Goal: Transaction & Acquisition: Purchase product/service

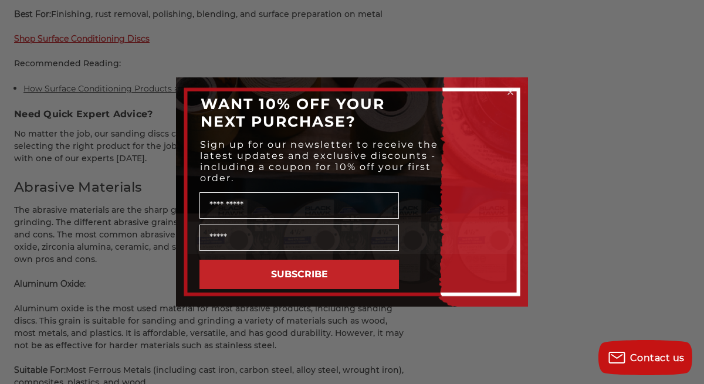
click at [509, 93] on icon "Close dialog" at bounding box center [510, 92] width 5 height 5
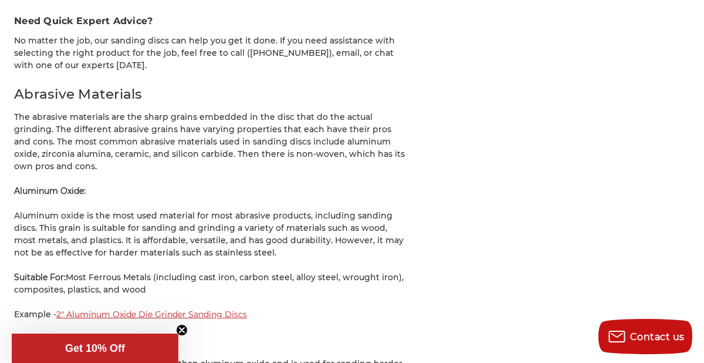
scroll to position [3584, 0]
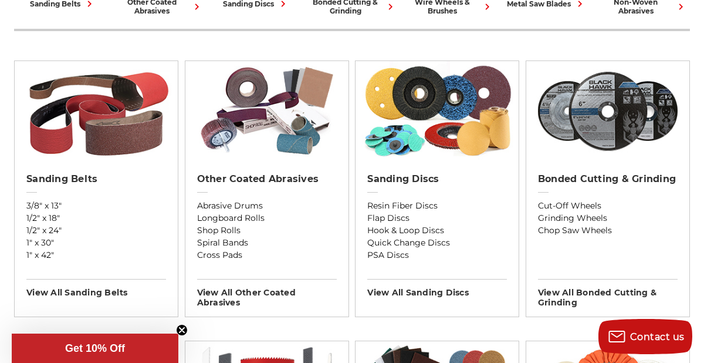
scroll to position [396, 0]
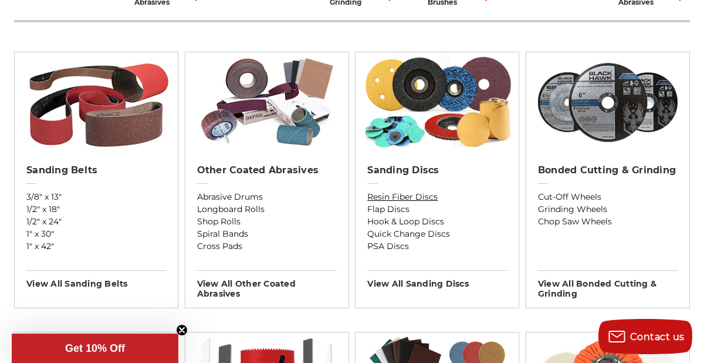
click at [414, 192] on link "Resin Fiber Discs" at bounding box center [437, 197] width 140 height 12
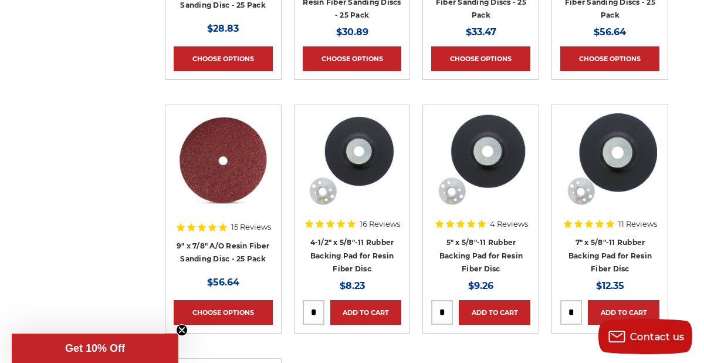
scroll to position [919, 0]
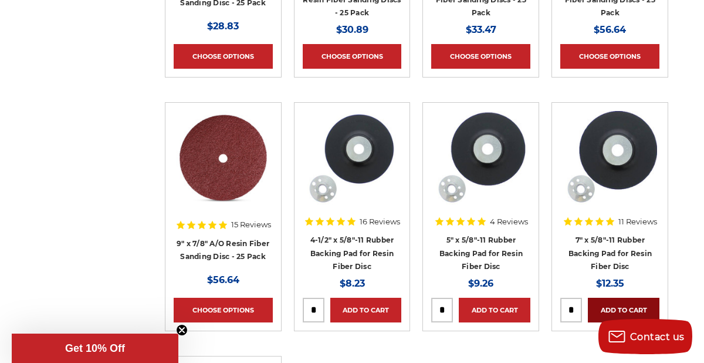
click at [614, 309] on link "Add to Cart" at bounding box center [624, 310] width 72 height 25
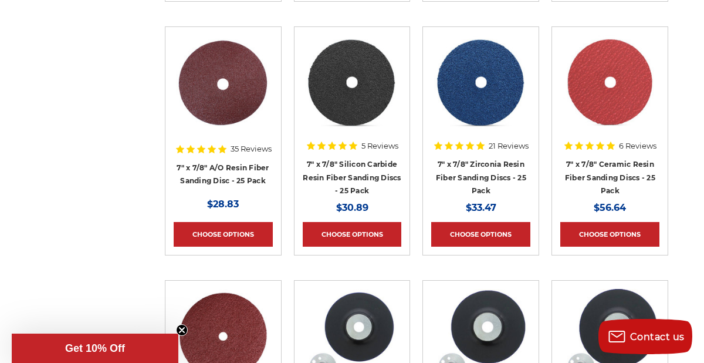
scroll to position [741, 0]
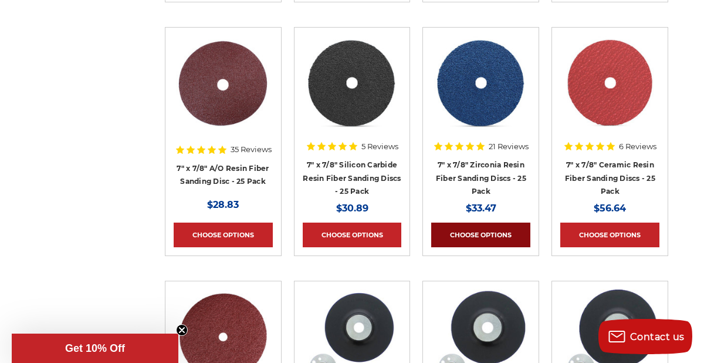
click at [471, 238] on link "Choose Options" at bounding box center [480, 234] width 99 height 25
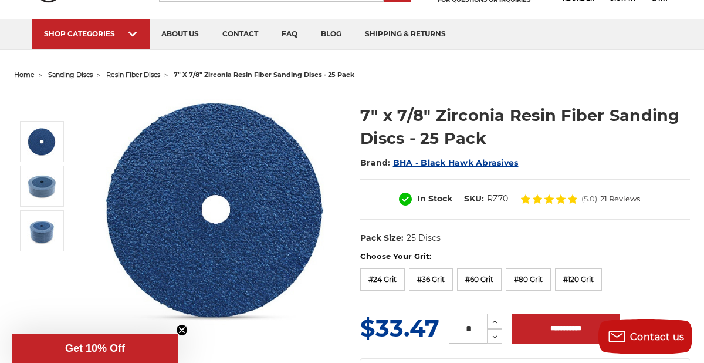
scroll to position [75, 0]
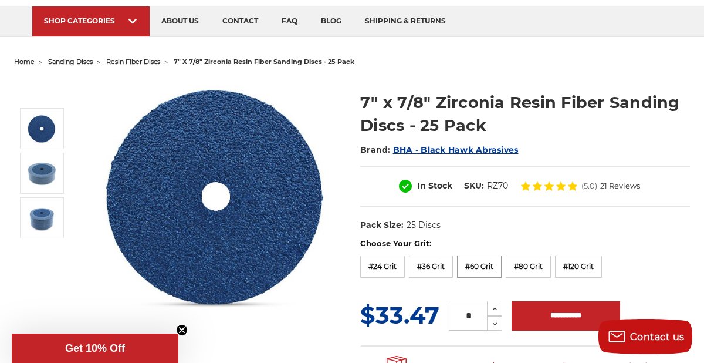
click at [477, 263] on label "#60 Grit" at bounding box center [479, 266] width 45 height 22
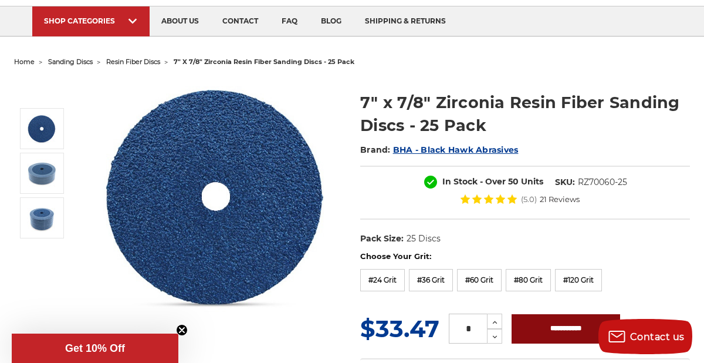
click at [531, 329] on input "**********" at bounding box center [566, 328] width 109 height 29
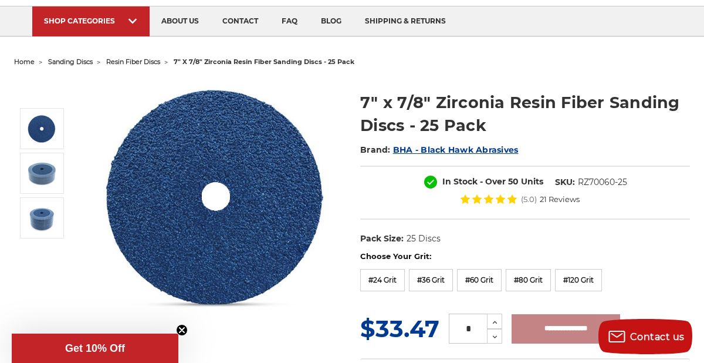
type input "**********"
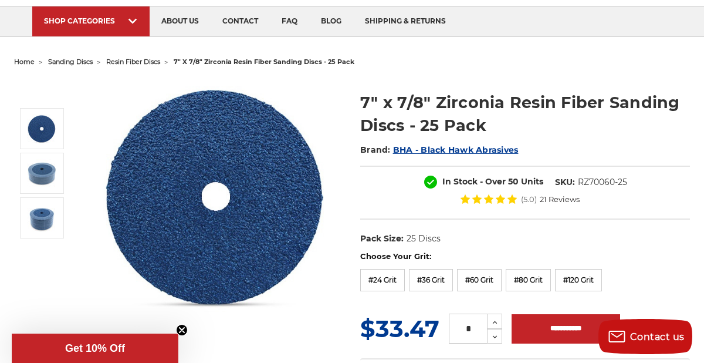
click at [363, 218] on div "In Stock - Over 50 Units SKU: RZ70060-25 (5.0) 21 Reviews" at bounding box center [525, 192] width 330 height 54
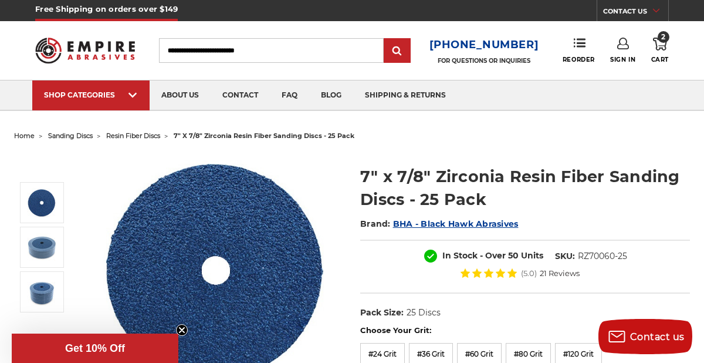
scroll to position [0, 0]
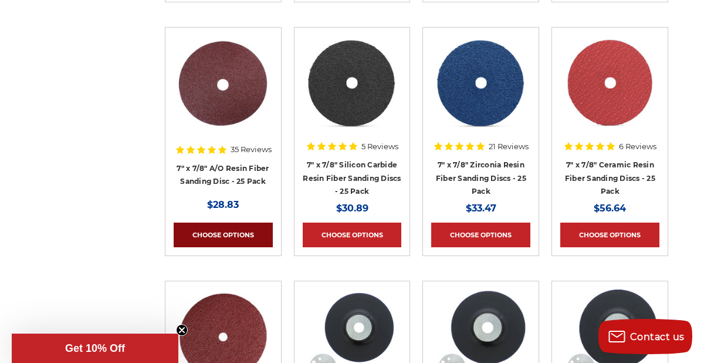
click at [229, 231] on link "Choose Options" at bounding box center [223, 234] width 99 height 25
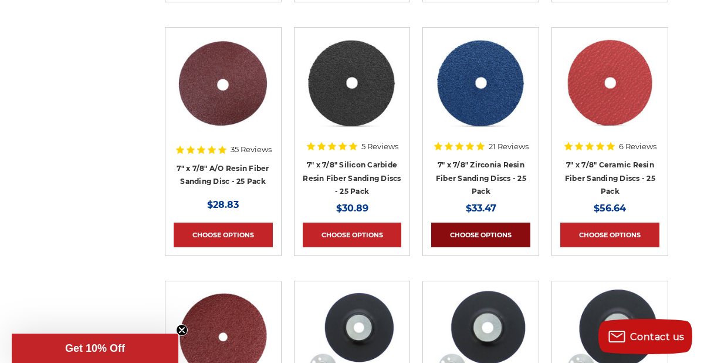
click at [495, 238] on link "Choose Options" at bounding box center [480, 234] width 99 height 25
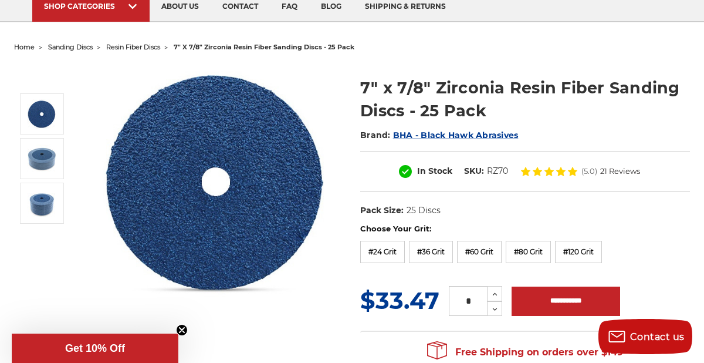
scroll to position [93, 0]
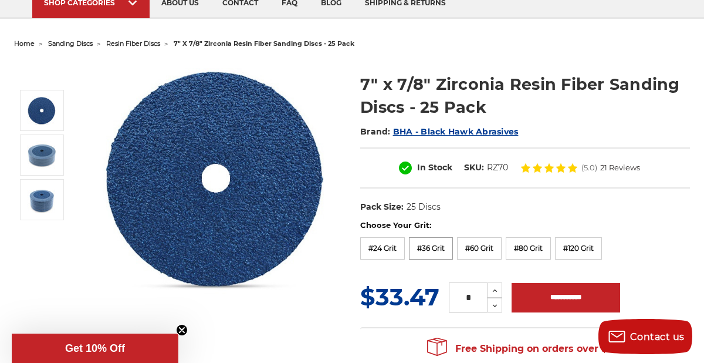
click at [428, 249] on label "#36 Grit" at bounding box center [431, 248] width 44 height 22
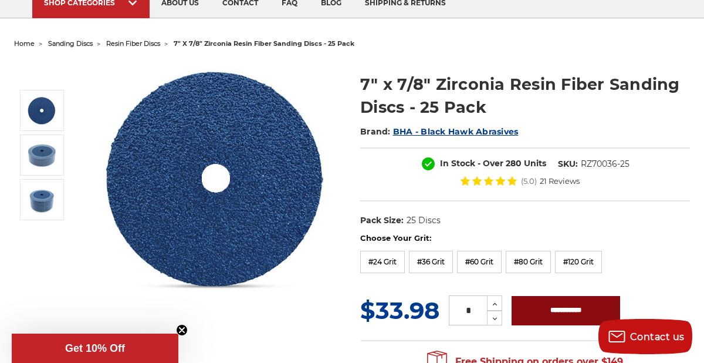
click at [564, 306] on input "**********" at bounding box center [566, 310] width 109 height 29
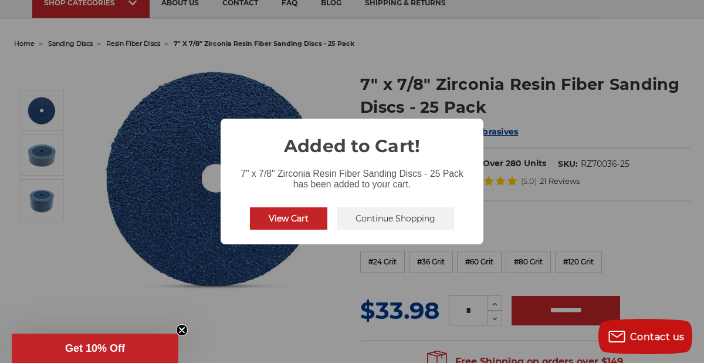
click at [395, 221] on button "Continue Shopping" at bounding box center [395, 218] width 117 height 22
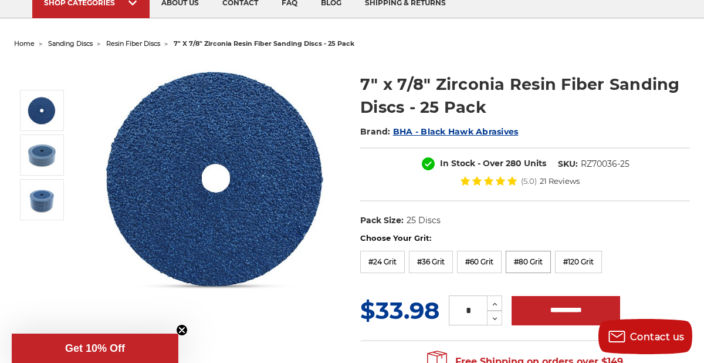
click at [527, 262] on label "#80 Grit" at bounding box center [528, 262] width 45 height 22
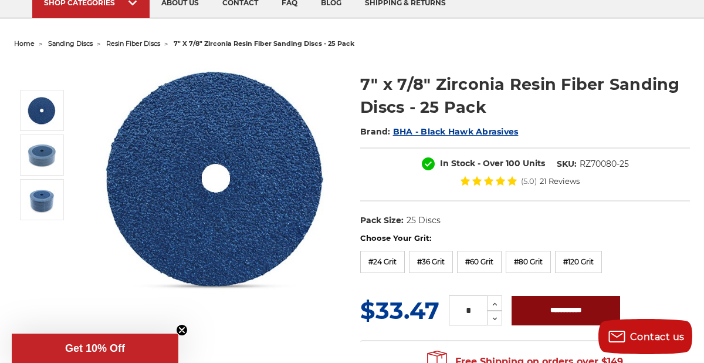
click at [545, 314] on input "**********" at bounding box center [566, 310] width 109 height 29
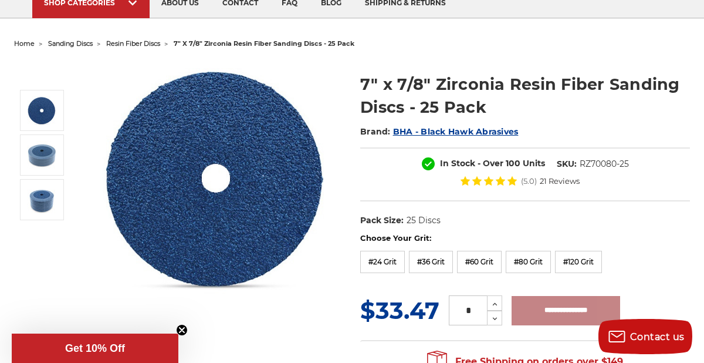
type input "**********"
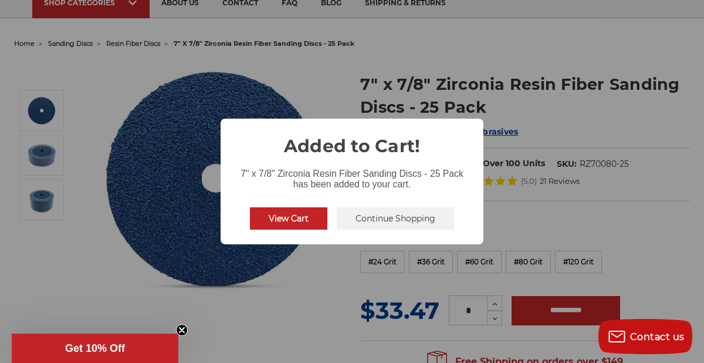
click at [299, 222] on button "View Cart" at bounding box center [288, 218] width 77 height 22
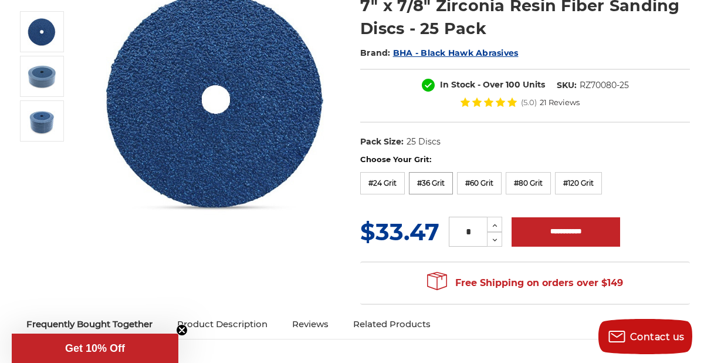
scroll to position [174, 0]
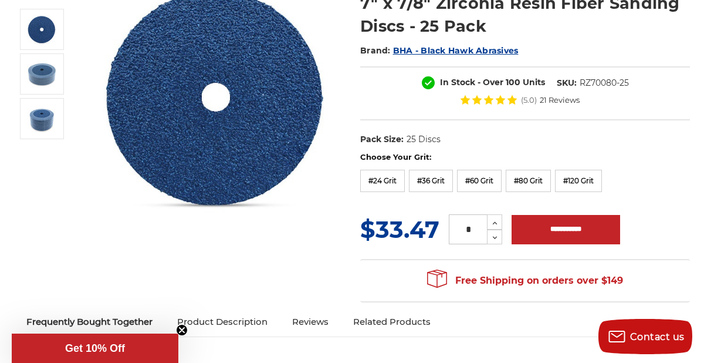
click at [172, 343] on p "Get 10% Off" at bounding box center [94, 348] width 157 height 12
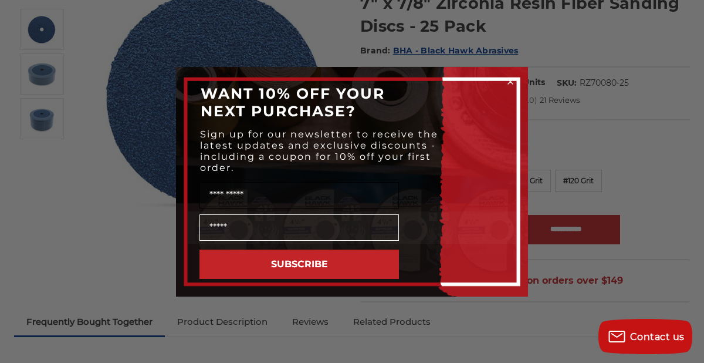
click at [317, 202] on input "Name" at bounding box center [300, 195] width 200 height 26
type input "*******"
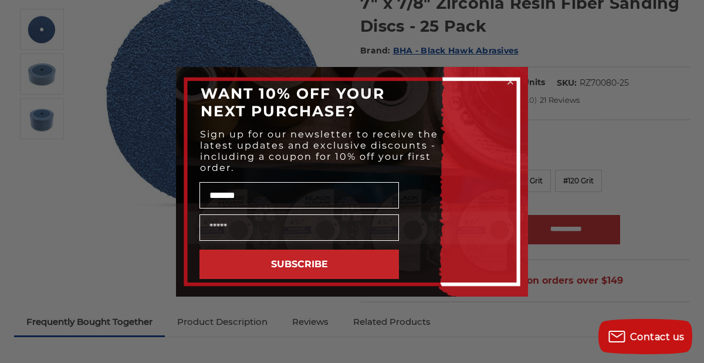
type input "**********"
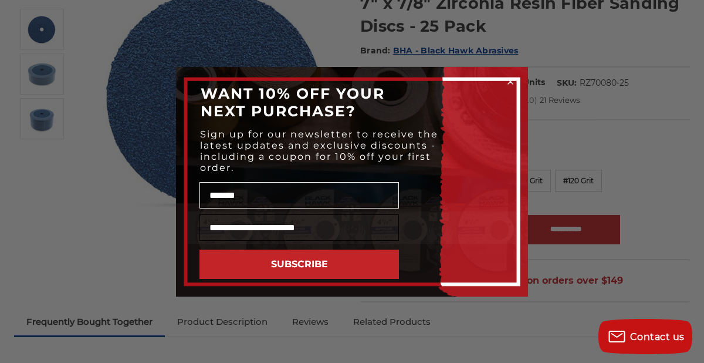
scroll to position [0, 0]
click at [293, 262] on button "SUBSCRIBE" at bounding box center [300, 263] width 200 height 29
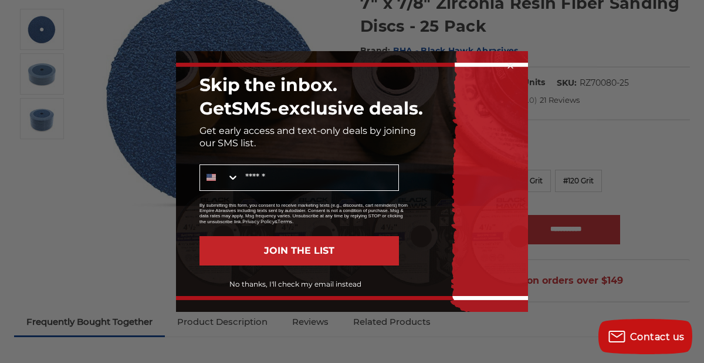
click at [288, 282] on button "No thanks, I'll check my email instead" at bounding box center [295, 284] width 208 height 20
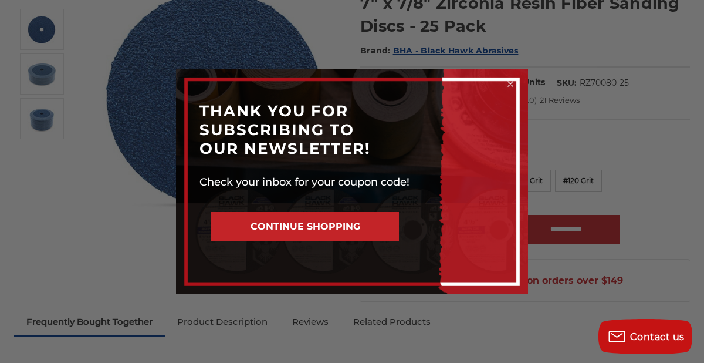
click at [298, 222] on button "CONTINUE SHOPPING" at bounding box center [305, 226] width 188 height 29
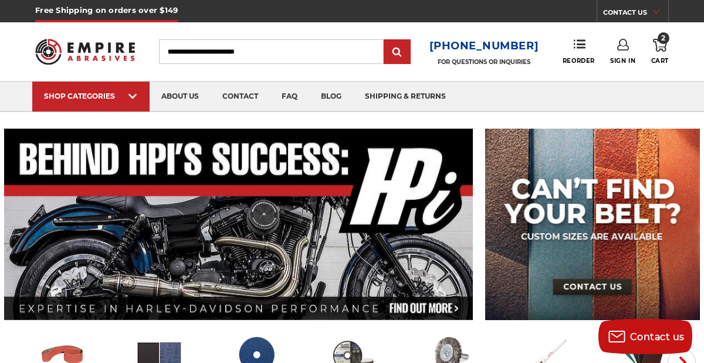
click at [661, 42] on span "2" at bounding box center [664, 38] width 12 height 12
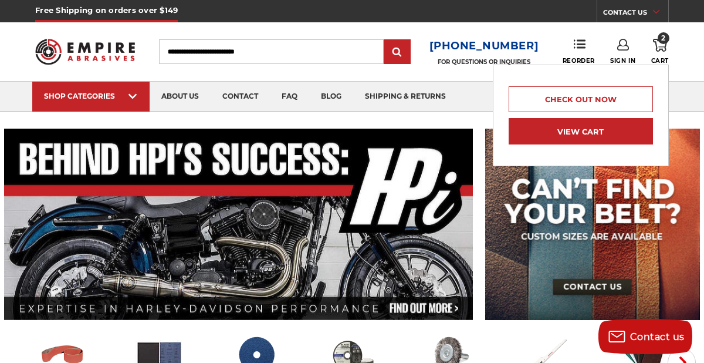
click at [579, 130] on link "View Cart" at bounding box center [581, 131] width 144 height 26
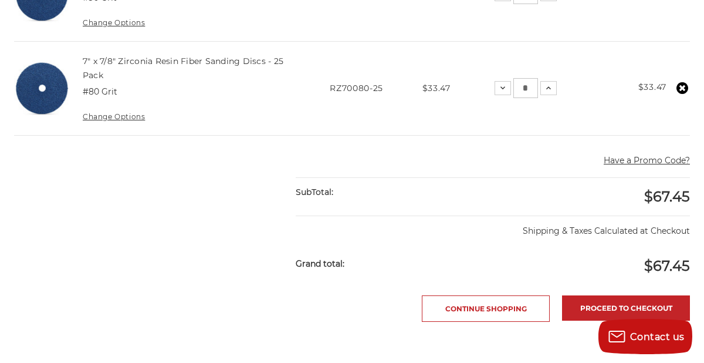
scroll to position [359, 0]
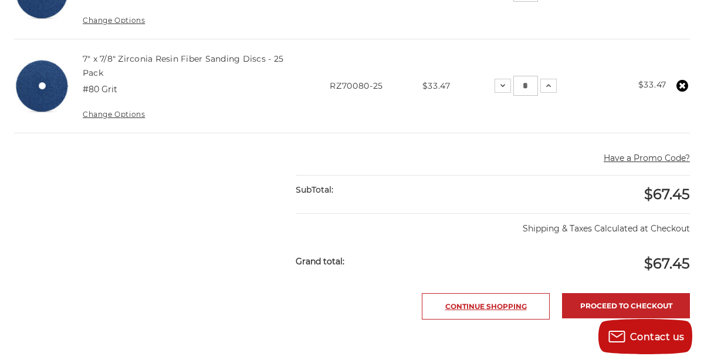
click at [469, 299] on link "Continue Shopping" at bounding box center [486, 306] width 128 height 26
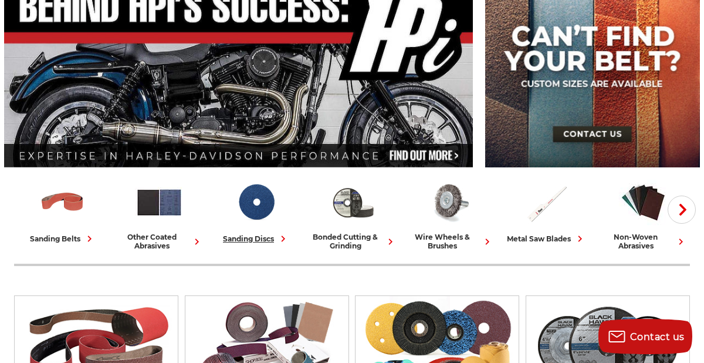
click at [281, 241] on icon at bounding box center [283, 238] width 12 height 12
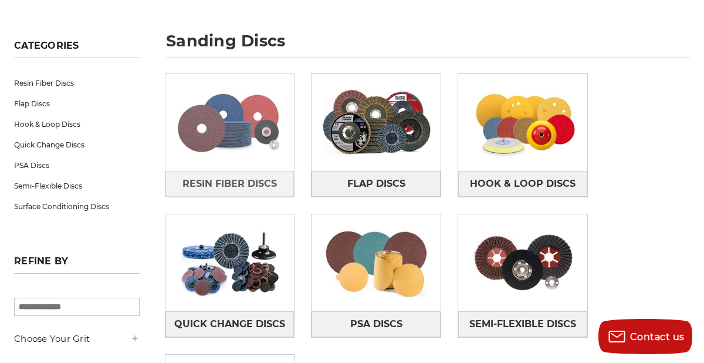
scroll to position [159, 0]
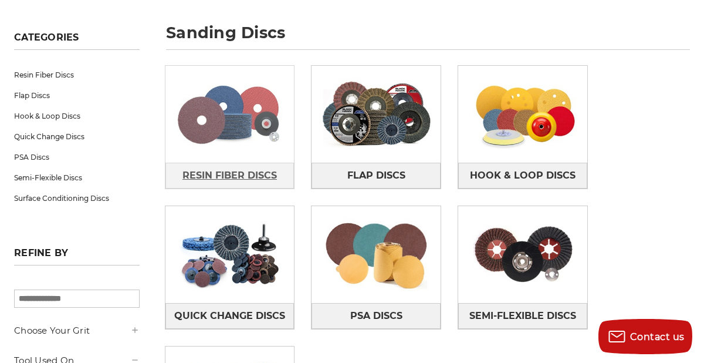
click at [223, 181] on span "Resin Fiber Discs" at bounding box center [230, 175] width 94 height 20
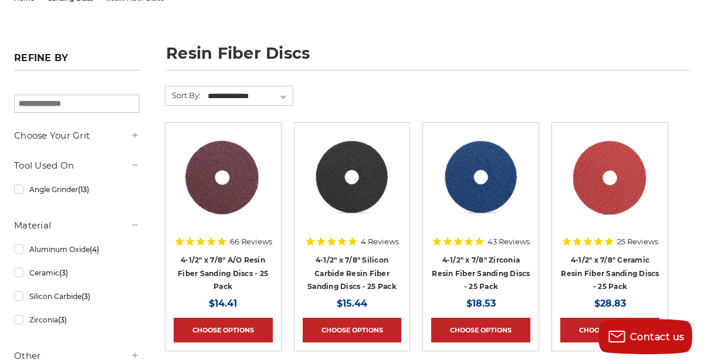
scroll to position [142, 0]
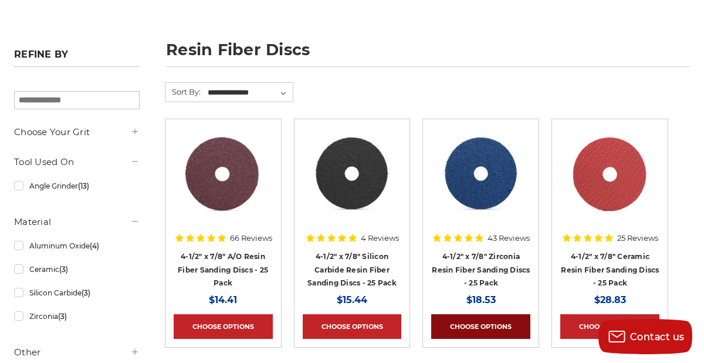
click at [482, 327] on link "Choose Options" at bounding box center [480, 326] width 99 height 25
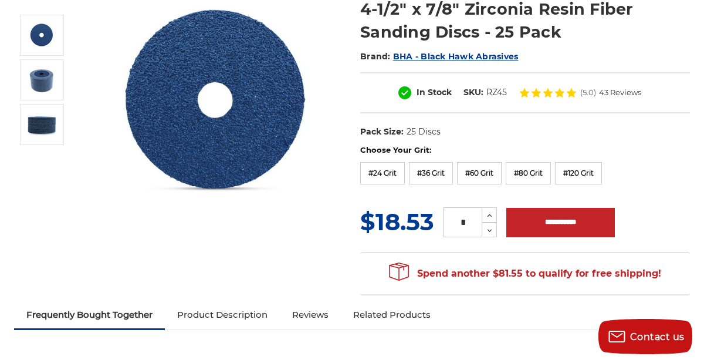
scroll to position [171, 0]
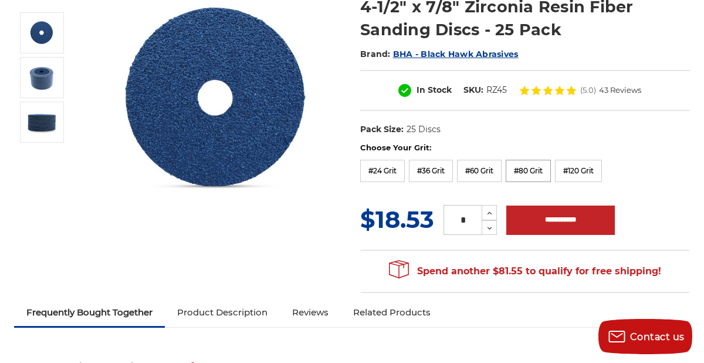
click at [531, 170] on label "#80 Grit" at bounding box center [528, 171] width 45 height 22
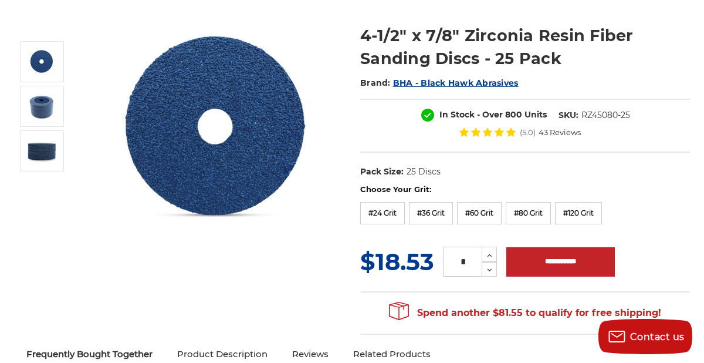
scroll to position [143, 0]
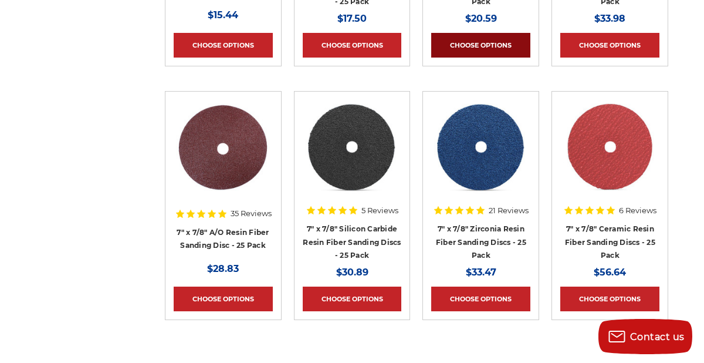
scroll to position [680, 0]
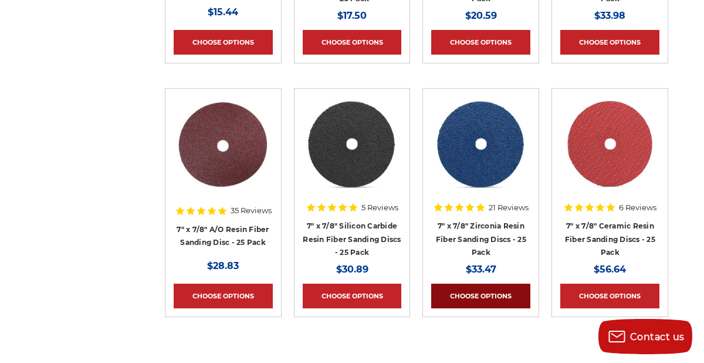
click at [485, 295] on link "Choose Options" at bounding box center [480, 295] width 99 height 25
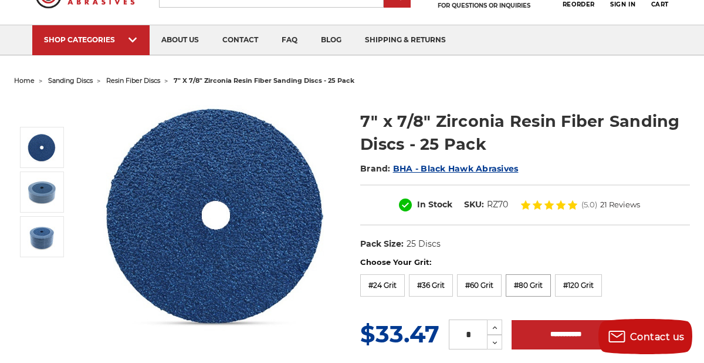
click at [518, 281] on label "#80 Grit" at bounding box center [528, 285] width 45 height 22
click at [518, 280] on label "#80 Grit" at bounding box center [528, 285] width 45 height 22
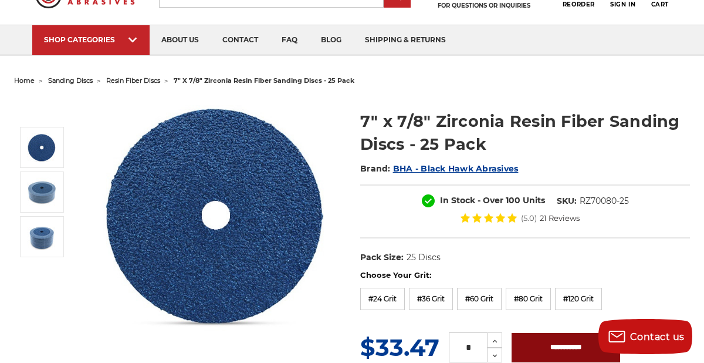
click at [553, 343] on input "**********" at bounding box center [566, 347] width 109 height 29
type input "**********"
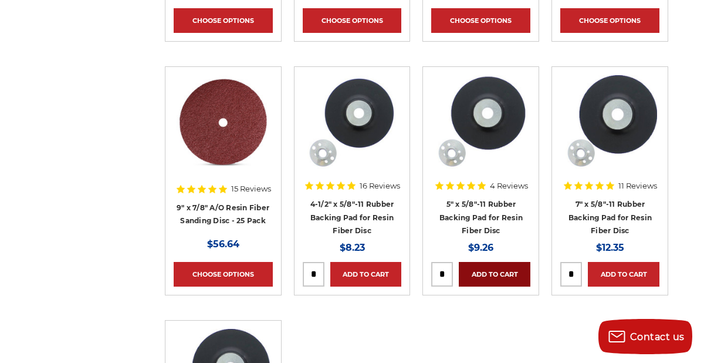
scroll to position [955, 0]
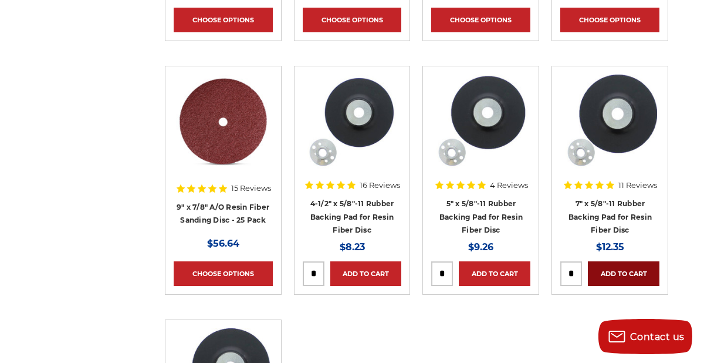
click at [606, 273] on link "Add to Cart" at bounding box center [624, 273] width 72 height 25
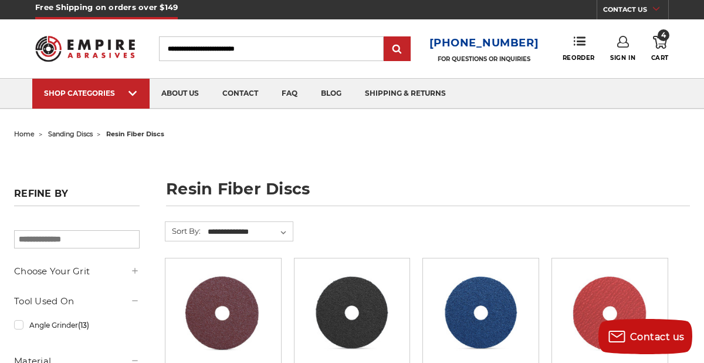
scroll to position [0, 0]
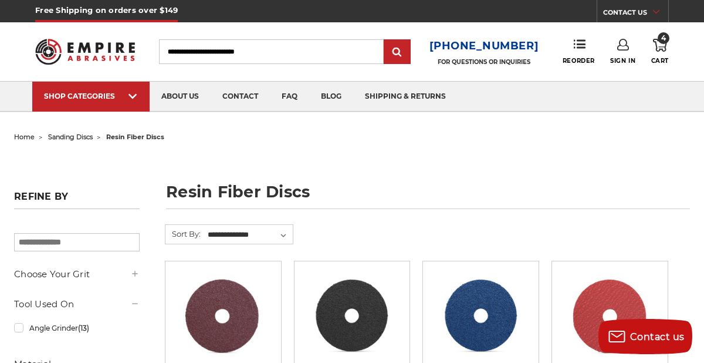
click at [661, 46] on icon at bounding box center [660, 45] width 14 height 13
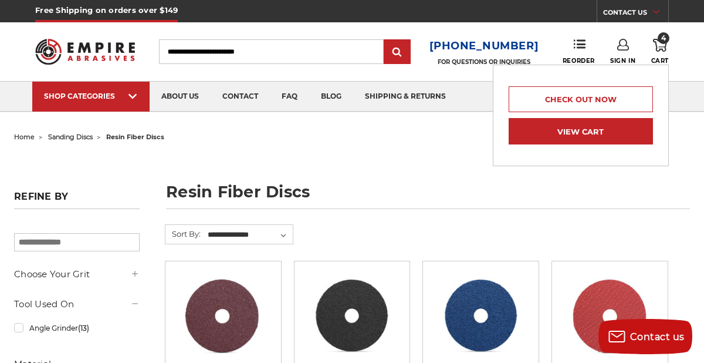
click at [581, 129] on link "View Cart" at bounding box center [581, 131] width 144 height 26
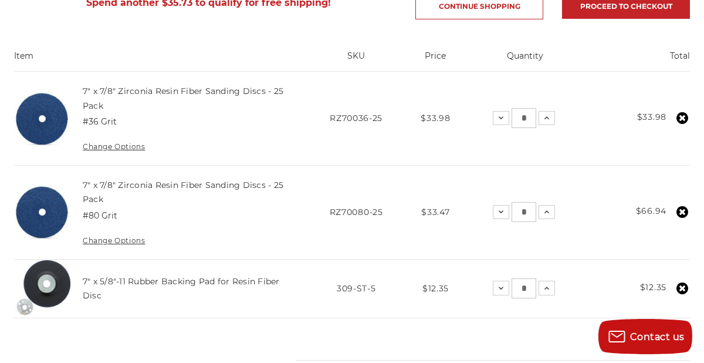
scroll to position [228, 0]
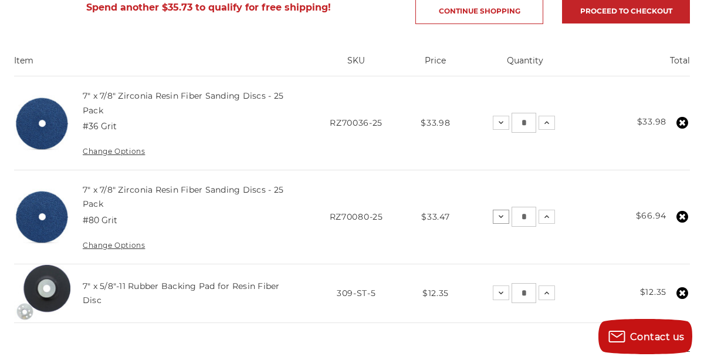
click at [505, 214] on icon at bounding box center [500, 216] width 9 height 9
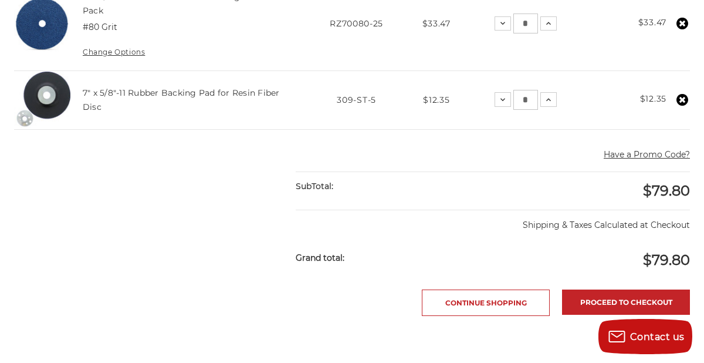
scroll to position [427, 0]
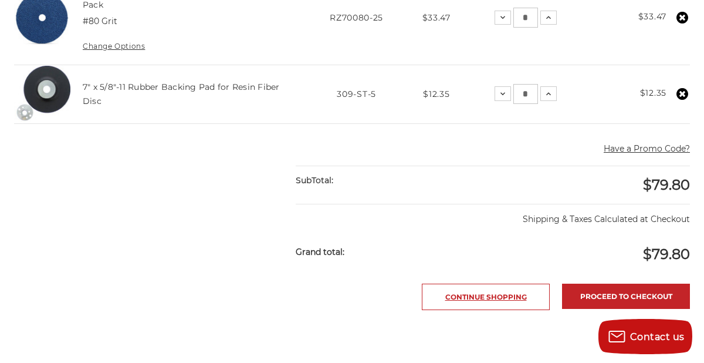
click at [527, 298] on link "Continue Shopping" at bounding box center [486, 296] width 128 height 26
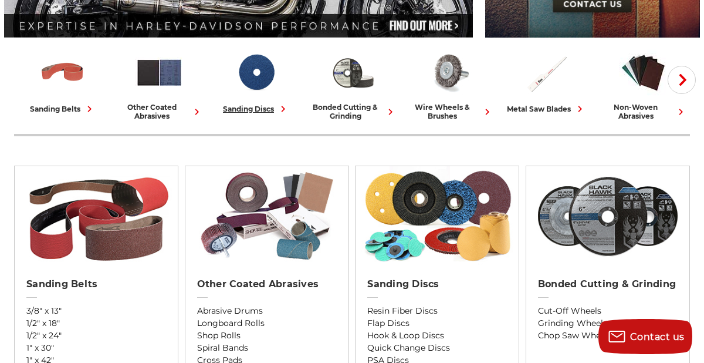
click at [281, 110] on icon at bounding box center [283, 109] width 12 height 12
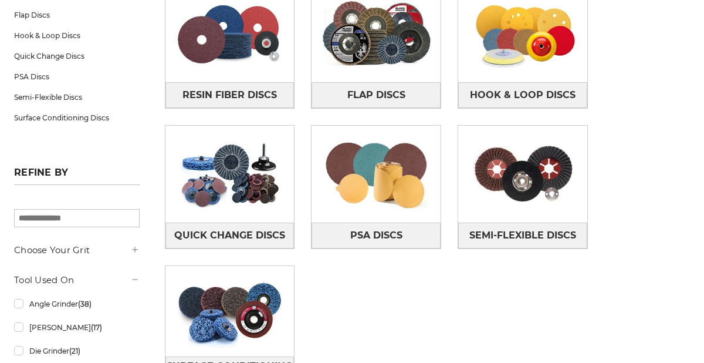
scroll to position [248, 0]
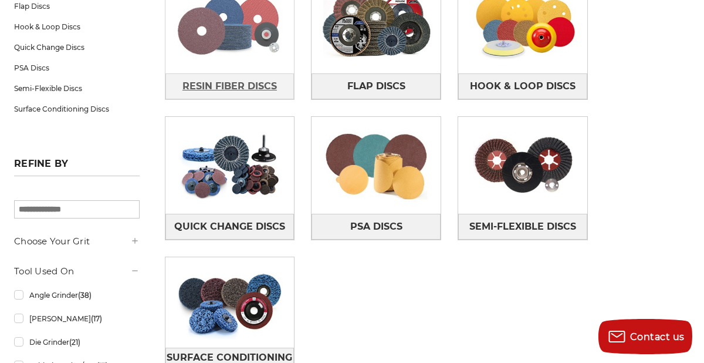
click at [256, 85] on span "Resin Fiber Discs" at bounding box center [230, 86] width 94 height 20
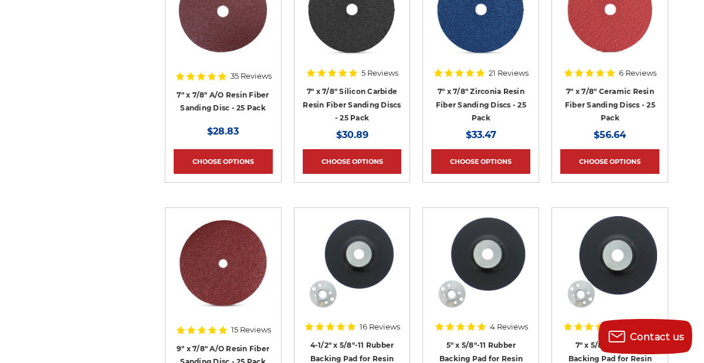
scroll to position [814, 0]
click at [471, 156] on link "Choose Options" at bounding box center [480, 161] width 99 height 25
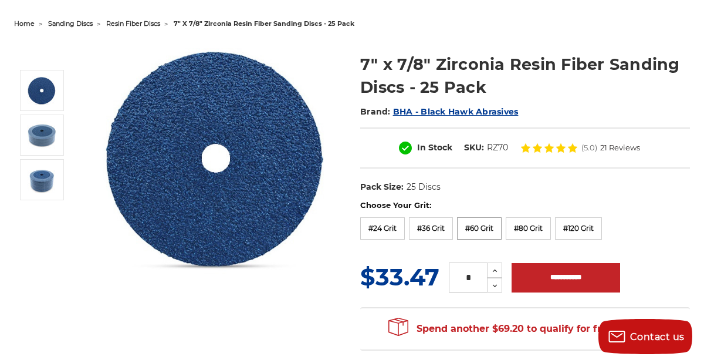
click at [475, 227] on label "#60 Grit" at bounding box center [479, 228] width 45 height 22
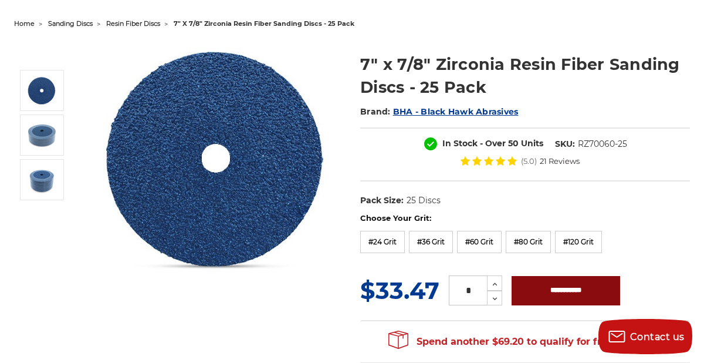
click at [542, 286] on input "**********" at bounding box center [566, 290] width 109 height 29
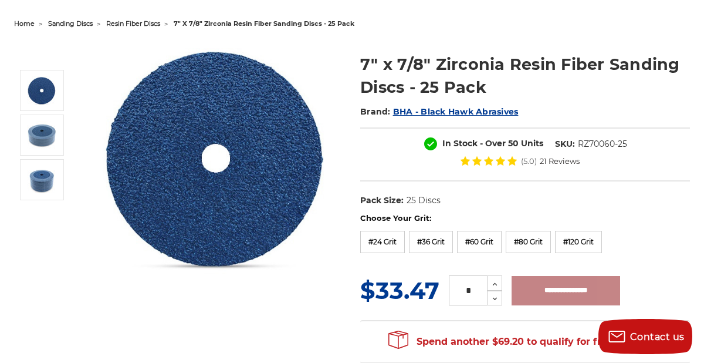
type input "**********"
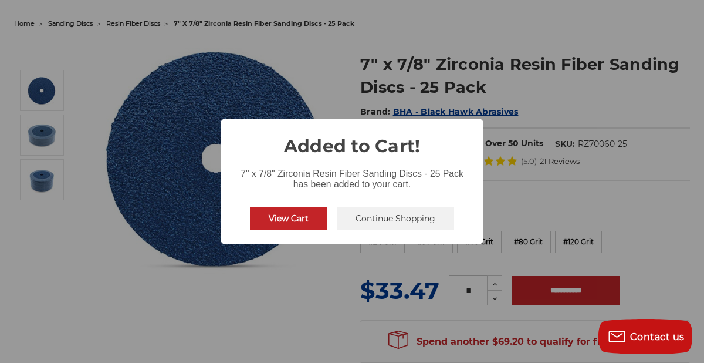
click at [309, 221] on button "View Cart" at bounding box center [288, 218] width 77 height 22
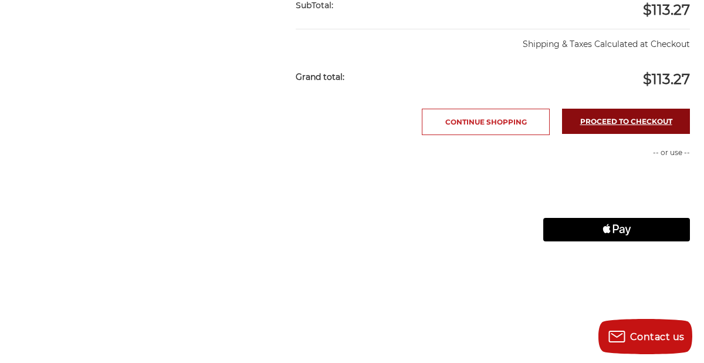
scroll to position [694, 0]
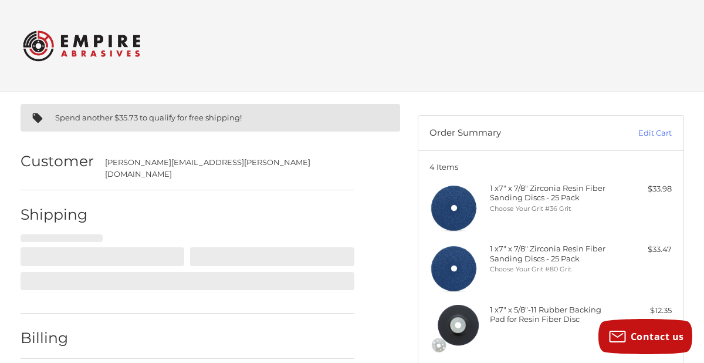
select select "**"
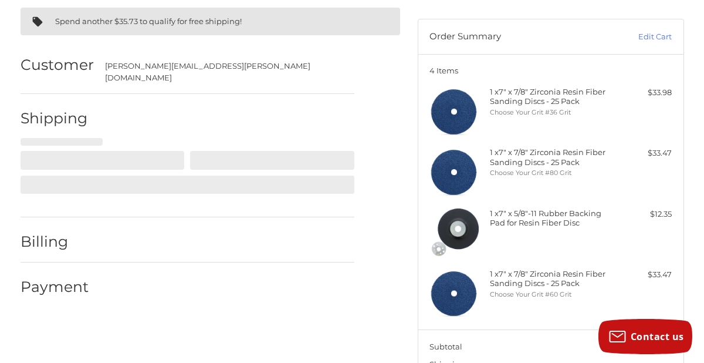
scroll to position [109, 0]
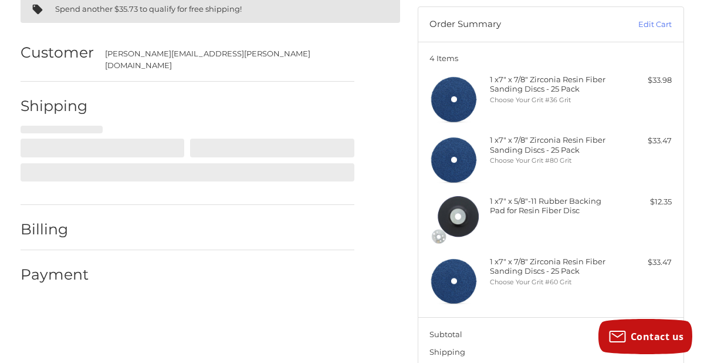
select select "**"
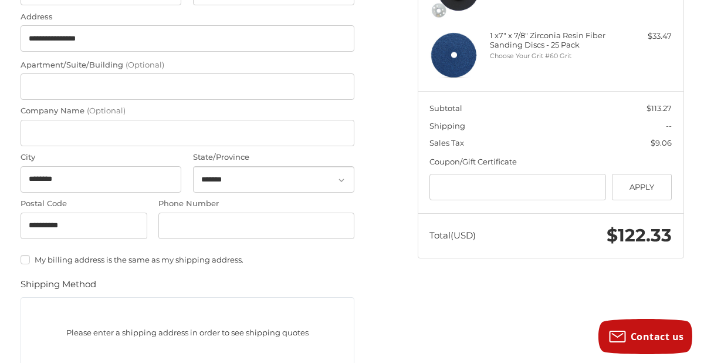
scroll to position [350, 0]
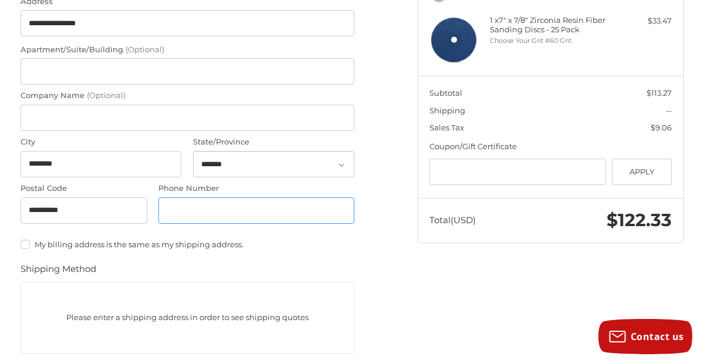
click at [178, 207] on input "Phone Number" at bounding box center [256, 210] width 196 height 26
type input "**********"
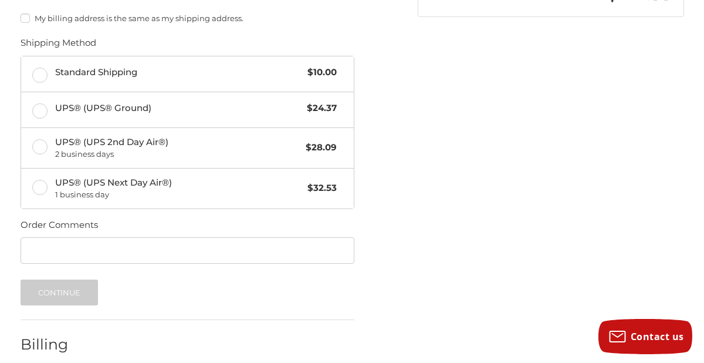
scroll to position [551, 0]
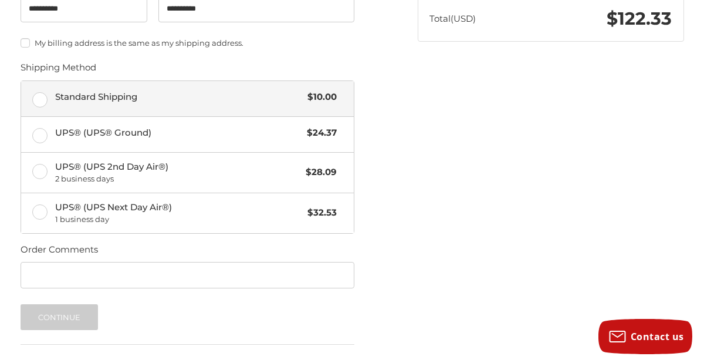
click at [39, 93] on label "Standard Shipping $10.00" at bounding box center [187, 98] width 333 height 35
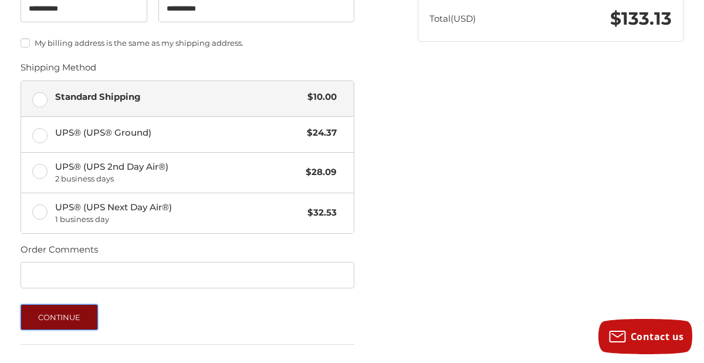
click at [60, 308] on button "Continue" at bounding box center [60, 317] width 78 height 26
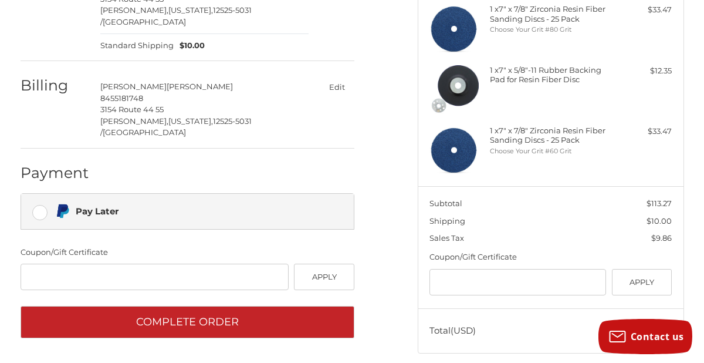
scroll to position [242, 0]
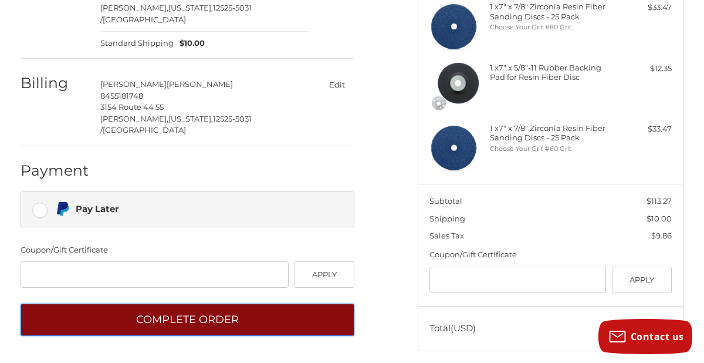
click at [117, 303] on button "Complete order" at bounding box center [188, 319] width 334 height 32
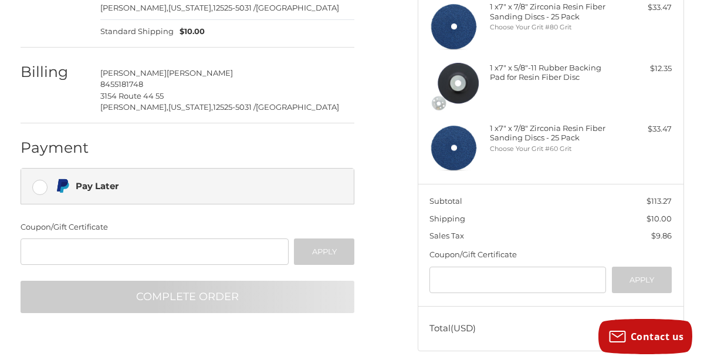
scroll to position [56, 0]
